Goal: Find specific page/section: Locate a particular part of the current website

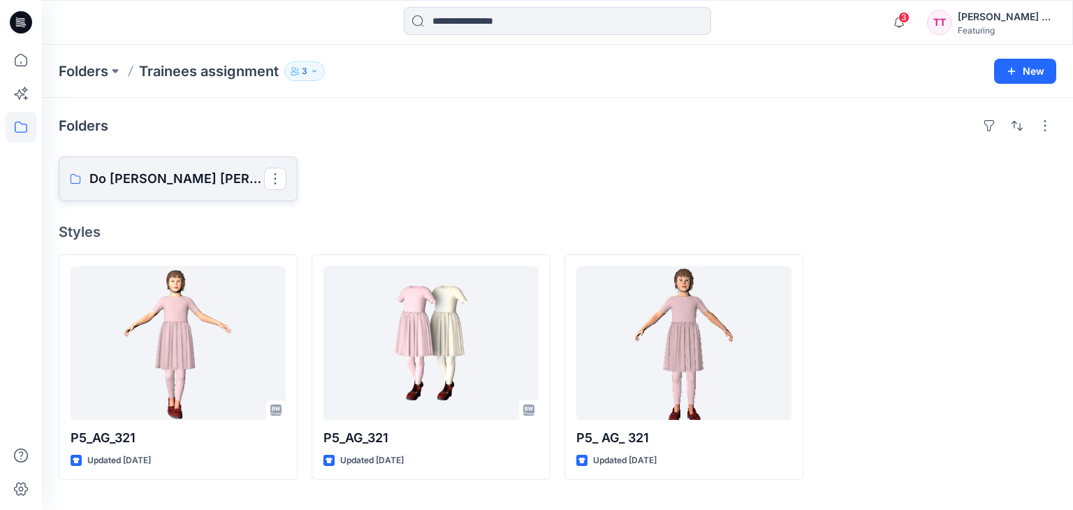
click at [195, 177] on p "Do [PERSON_NAME] [PERSON_NAME]" at bounding box center [176, 179] width 175 height 20
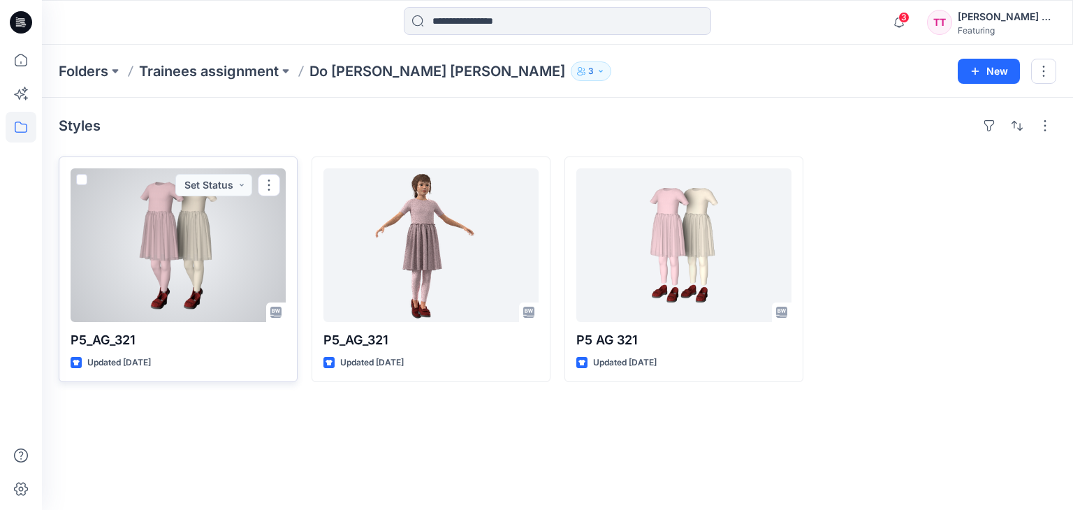
click at [195, 235] on div at bounding box center [178, 245] width 215 height 154
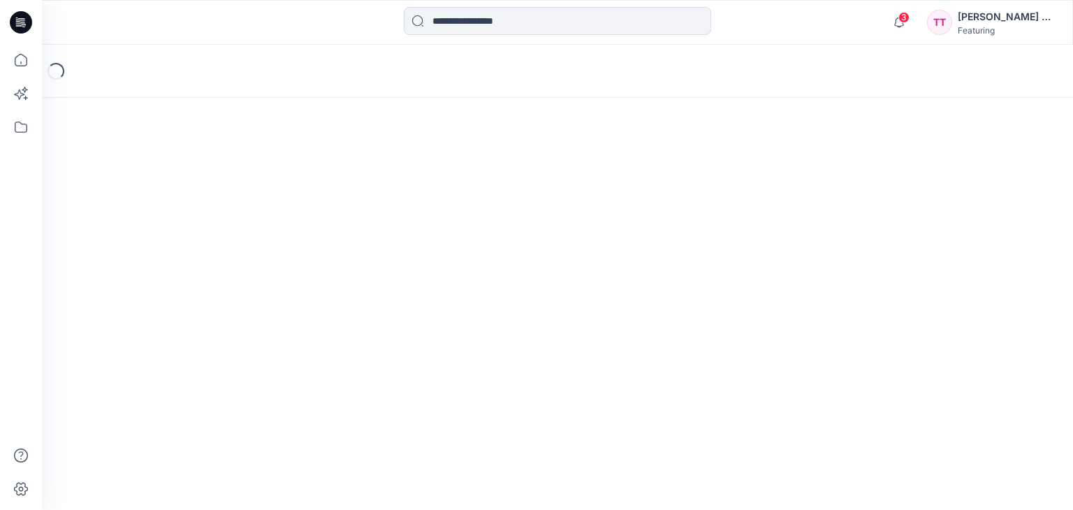
click at [195, 235] on div "Loading..." at bounding box center [557, 277] width 1031 height 465
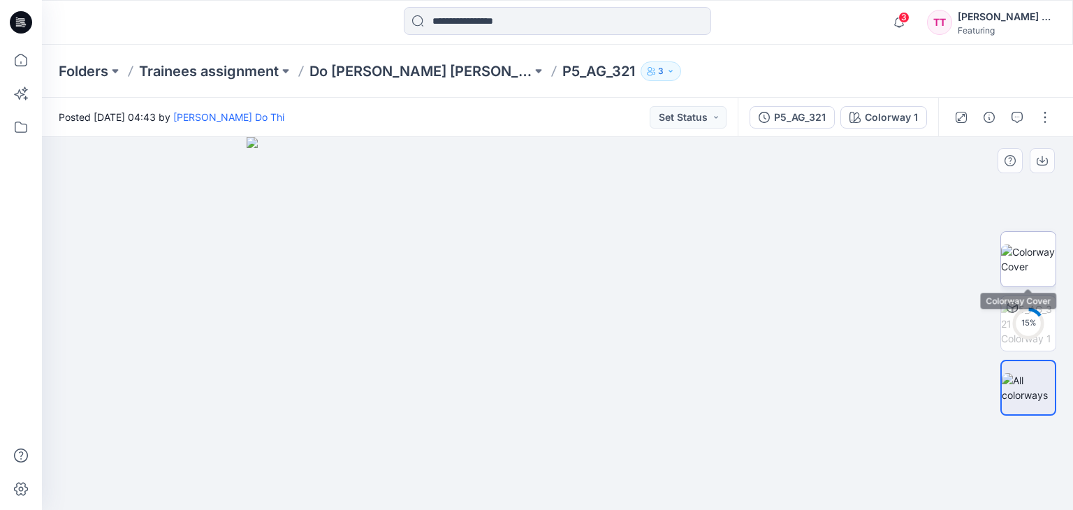
click at [1025, 261] on img at bounding box center [1028, 258] width 54 height 29
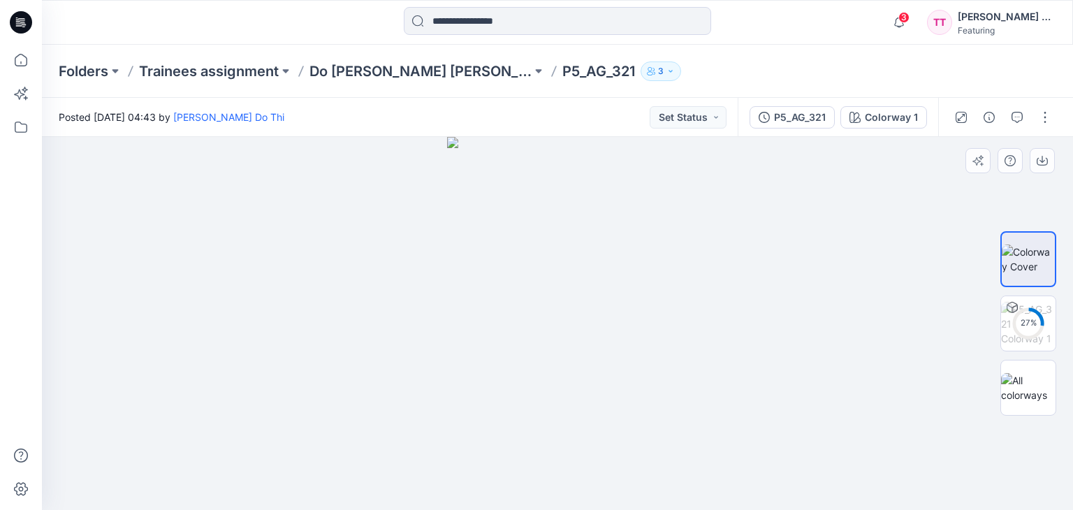
drag, startPoint x: 573, startPoint y: 226, endPoint x: 574, endPoint y: 358, distance: 132.7
click at [574, 358] on img at bounding box center [557, 323] width 220 height 373
click at [1028, 330] on circle at bounding box center [1028, 323] width 28 height 28
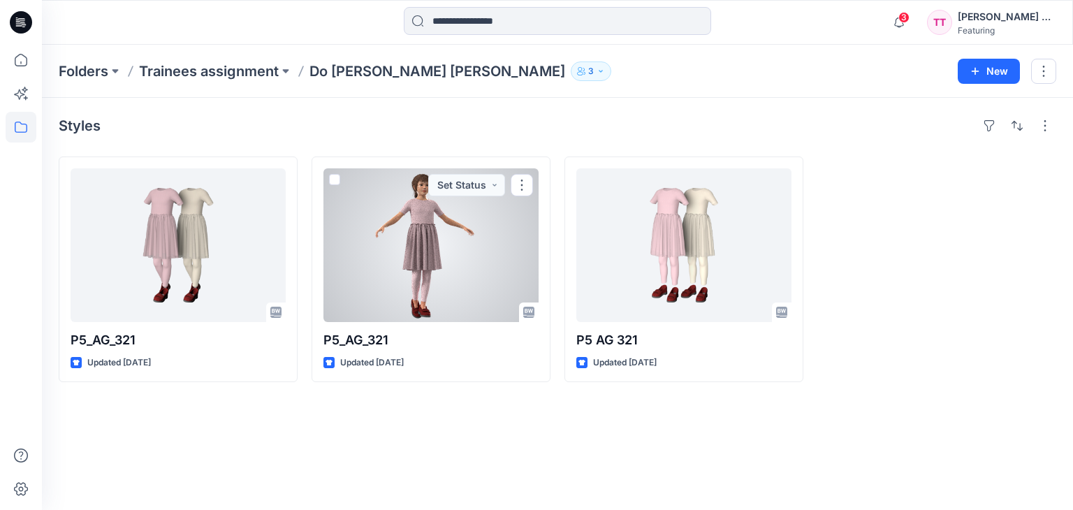
click at [433, 285] on div at bounding box center [430, 245] width 215 height 154
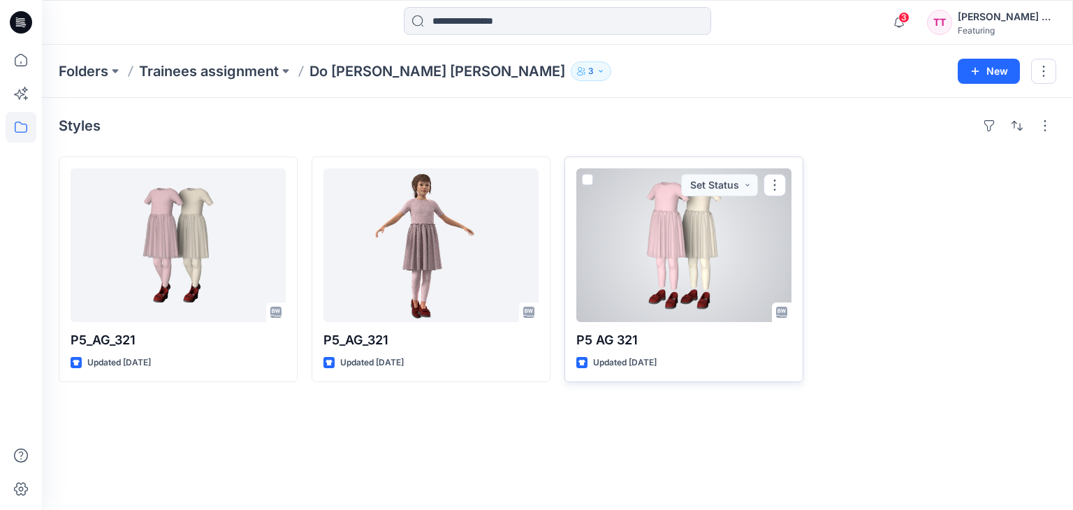
click at [738, 307] on div at bounding box center [683, 245] width 215 height 154
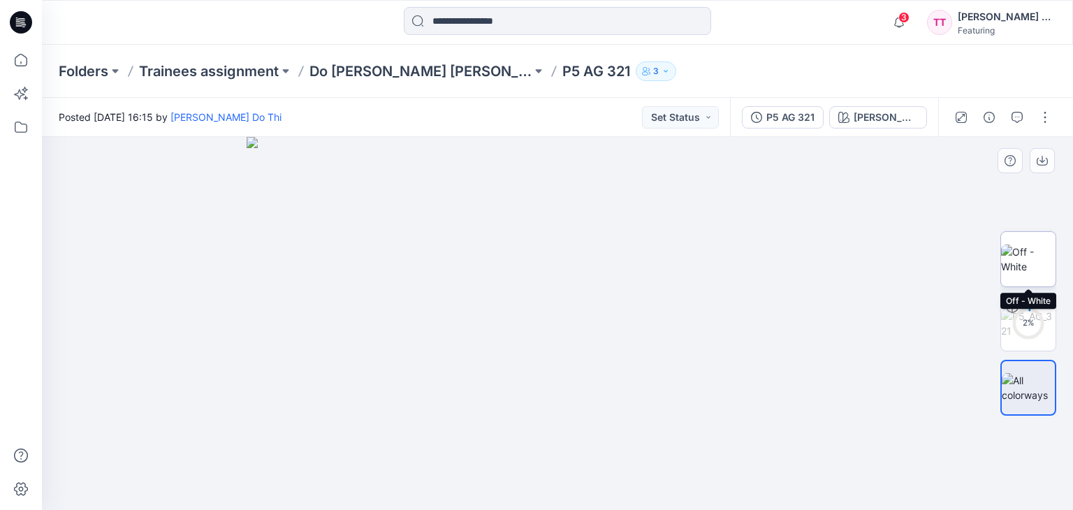
click at [1028, 262] on img at bounding box center [1028, 258] width 54 height 29
